Goal: Task Accomplishment & Management: Use online tool/utility

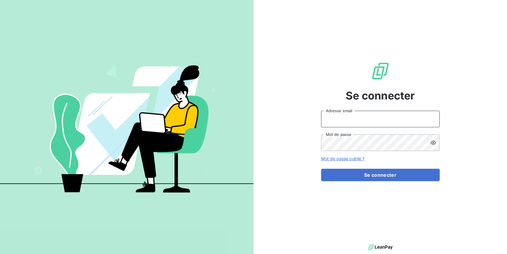
click at [390, 120] on input "Adresse email" at bounding box center [380, 119] width 119 height 17
type input "[EMAIL_ADDRESS][DOMAIN_NAME]"
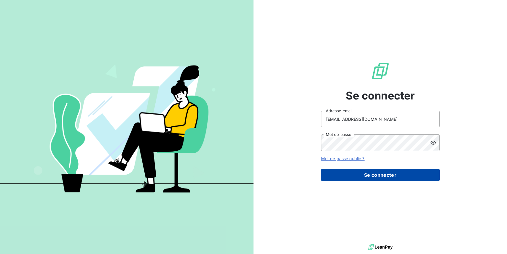
click at [405, 178] on button "Se connecter" at bounding box center [380, 175] width 119 height 12
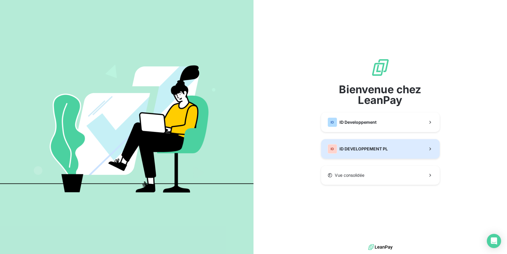
click at [362, 150] on span "ID DEVELOPPEMENT PL" at bounding box center [364, 149] width 48 height 6
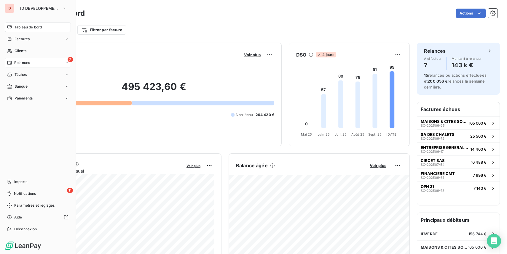
click at [19, 61] on span "Relances" at bounding box center [22, 62] width 16 height 5
click at [26, 76] on span "À effectuer" at bounding box center [23, 74] width 19 height 5
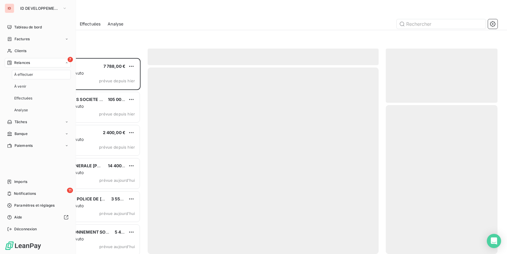
scroll to position [196, 112]
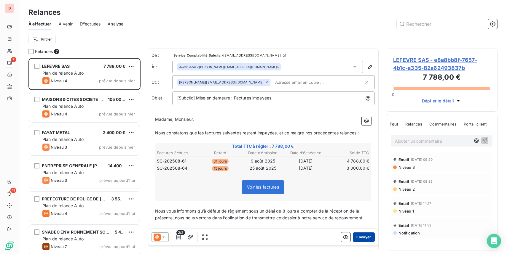
click at [363, 238] on button "Envoyer" at bounding box center [364, 237] width 22 height 9
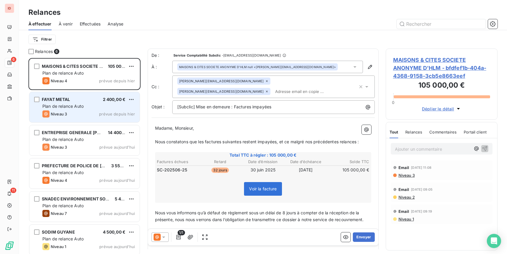
click at [93, 98] on div "FAYAT METAL 2 400,00 €" at bounding box center [88, 99] width 93 height 5
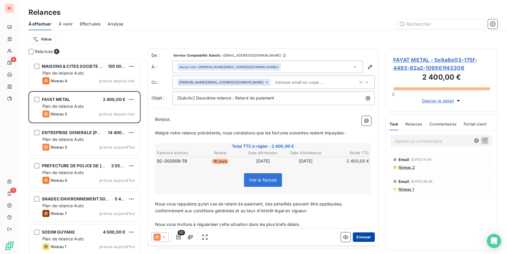
click at [367, 239] on button "Envoyer" at bounding box center [364, 237] width 22 height 9
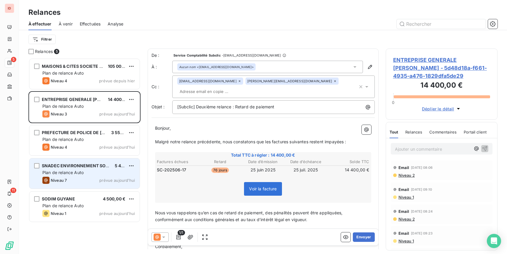
click at [106, 166] on span "SNADEC ENVIRONNEMENT SOCIETE NATIONALE DE [MEDICAL_DATA]" at bounding box center [114, 165] width 145 height 5
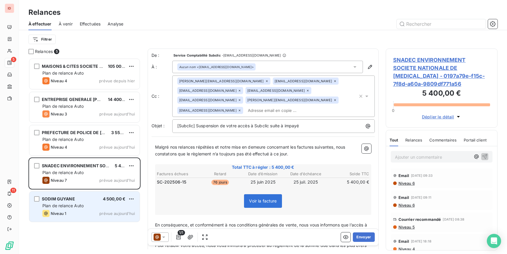
click at [95, 202] on div "SODIM GUYANE 4 500,00 € Plan de relance Auto Niveau 1 prévue [DATE]" at bounding box center [84, 207] width 110 height 30
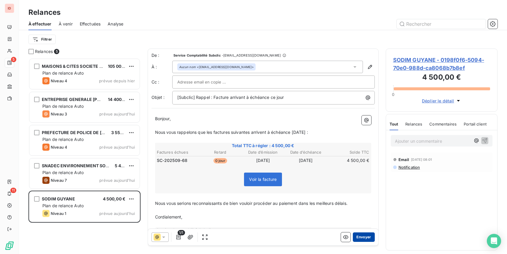
click at [362, 239] on button "Envoyer" at bounding box center [364, 237] width 22 height 9
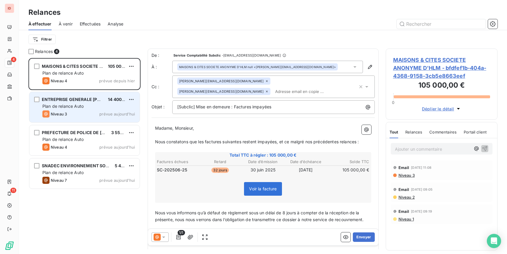
click at [98, 105] on div "Plan de relance Auto" at bounding box center [88, 106] width 93 height 6
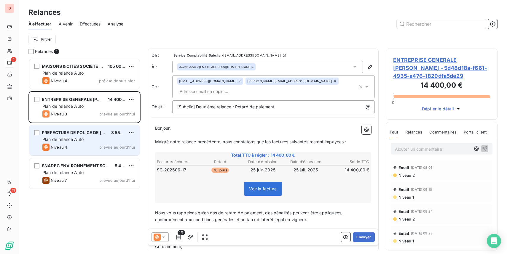
click at [98, 141] on div "Plan de relance Auto" at bounding box center [88, 140] width 93 height 6
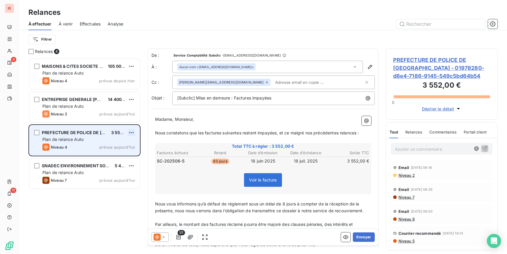
click at [130, 131] on html "ID 4 11 Relances À effectuer À venir Effectuées Analyse Filtrer Relances 4 MAIS…" at bounding box center [253, 127] width 507 height 254
click at [114, 155] on div "Passer cette action" at bounding box center [105, 155] width 53 height 9
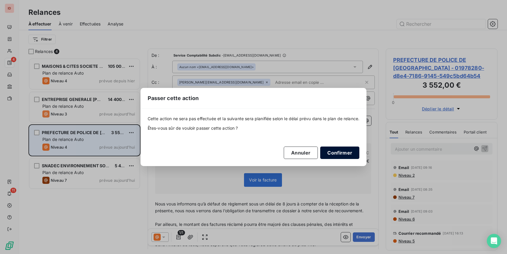
click at [342, 153] on button "Confirmer" at bounding box center [339, 153] width 39 height 12
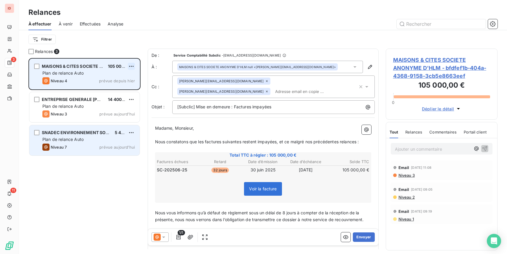
click at [133, 67] on html "ID 3 11 Relances À effectuer À venir Effectuées Analyse Filtrer Relances 3 MAIS…" at bounding box center [253, 127] width 507 height 254
click at [121, 90] on div "Passer cette action" at bounding box center [105, 88] width 53 height 9
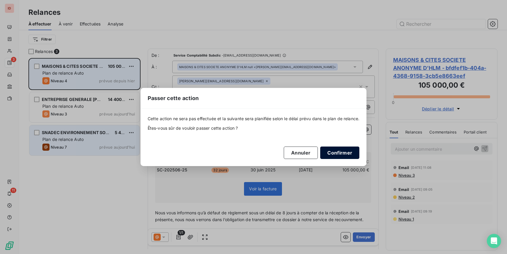
click at [340, 155] on button "Confirmer" at bounding box center [339, 153] width 39 height 12
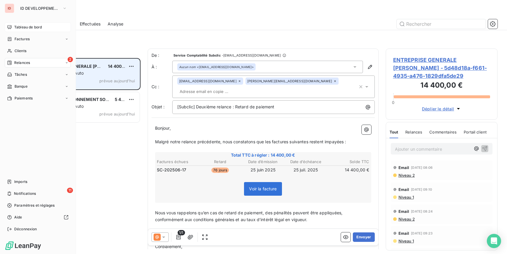
click at [12, 27] on icon at bounding box center [9, 27] width 5 height 5
